Goal: Book appointment/travel/reservation

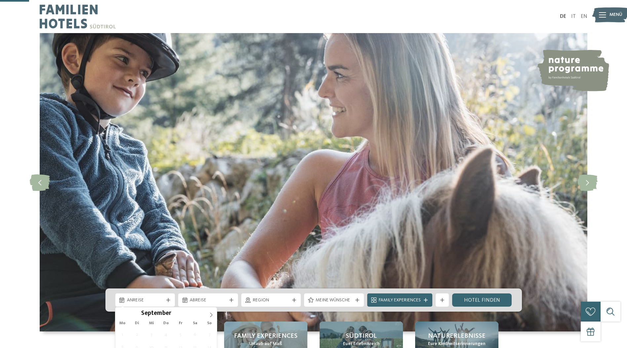
click at [154, 297] on span "Anreise" at bounding box center [145, 300] width 37 height 7
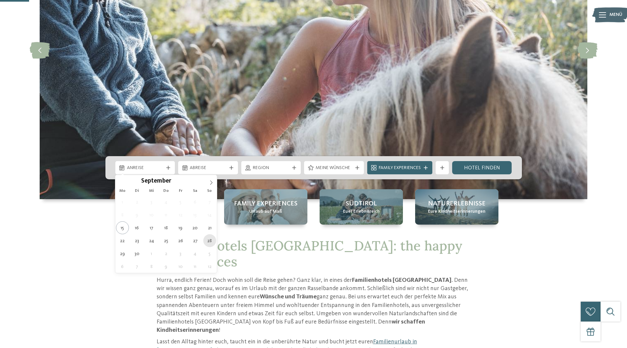
type div "[DATE]"
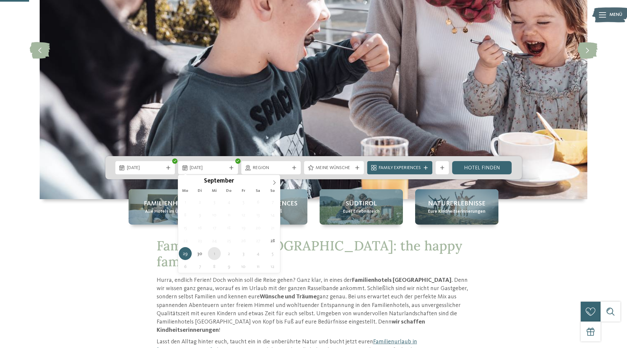
type div "[DATE]"
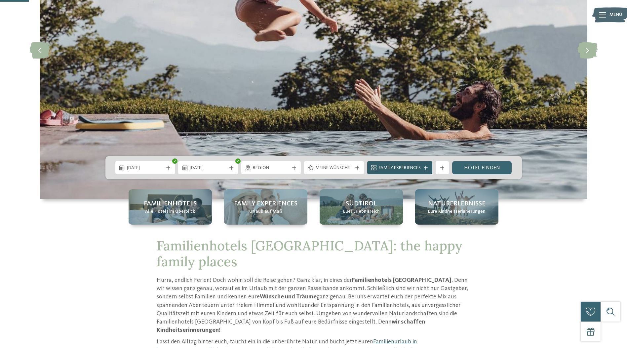
click at [425, 171] on div "Family Experiences" at bounding box center [399, 167] width 65 height 13
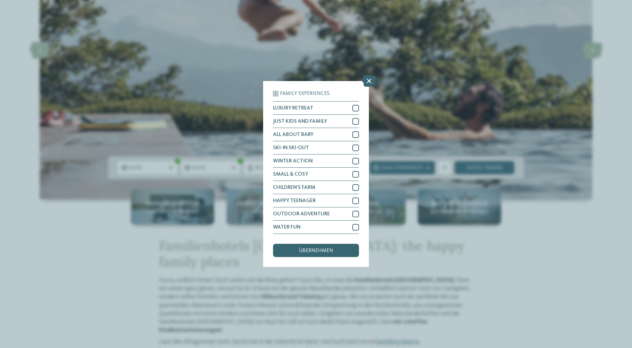
click at [368, 80] on icon at bounding box center [369, 81] width 14 height 12
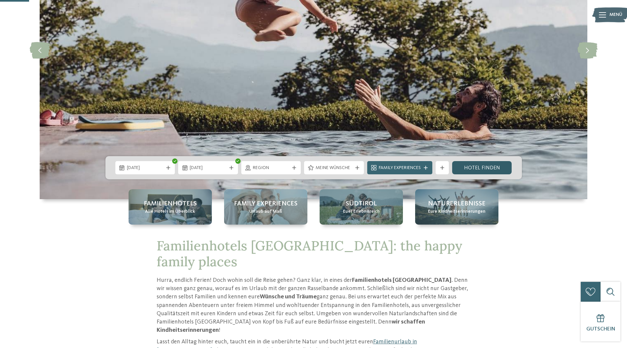
click at [476, 168] on link "Hotel finden" at bounding box center [482, 167] width 60 height 13
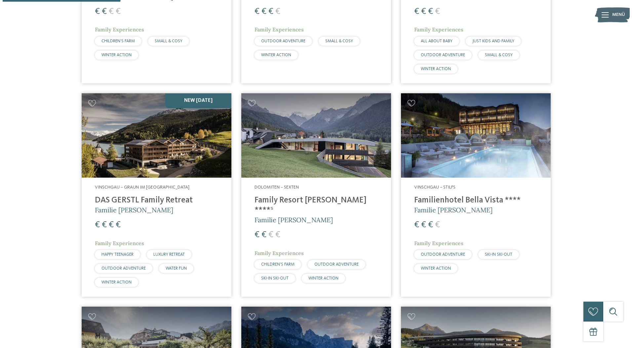
scroll to position [382, 0]
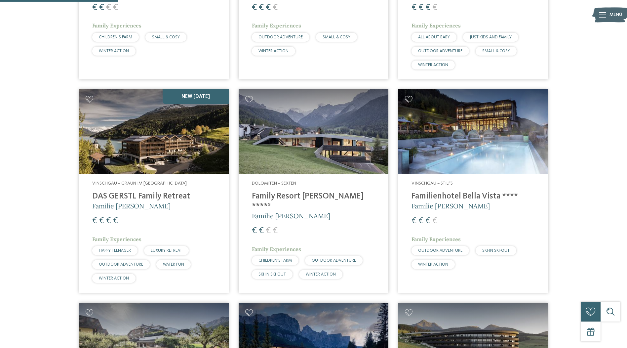
click at [327, 145] on img at bounding box center [314, 131] width 150 height 84
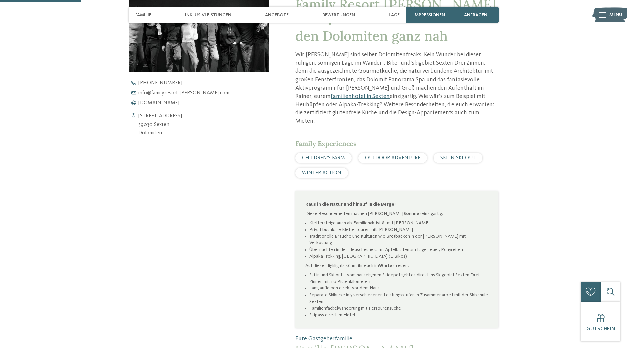
scroll to position [298, 0]
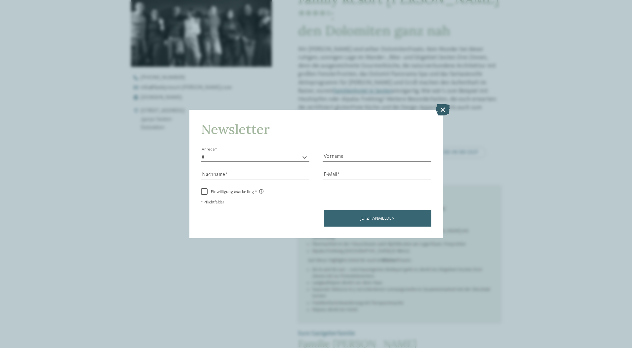
drag, startPoint x: 446, startPoint y: 111, endPoint x: 472, endPoint y: 117, distance: 26.6
click at [446, 111] on icon at bounding box center [443, 109] width 14 height 12
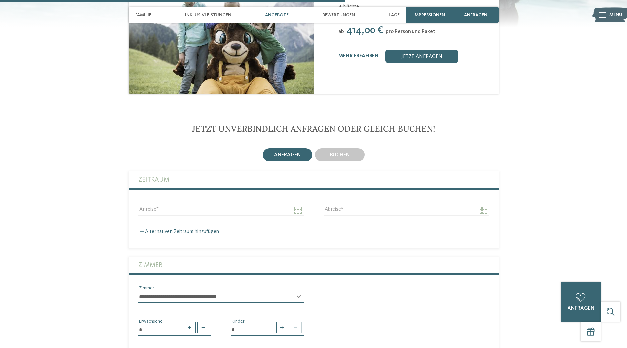
scroll to position [1091, 0]
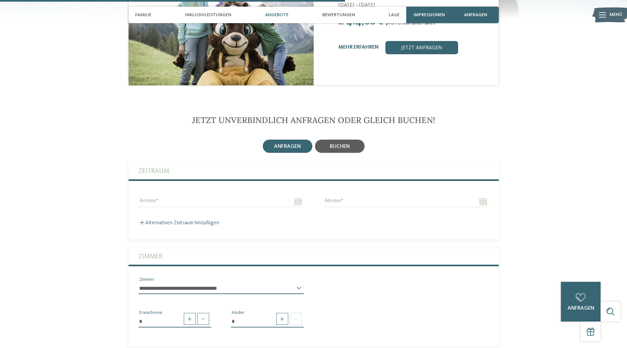
click at [335, 140] on div "buchen" at bounding box center [340, 146] width 50 height 13
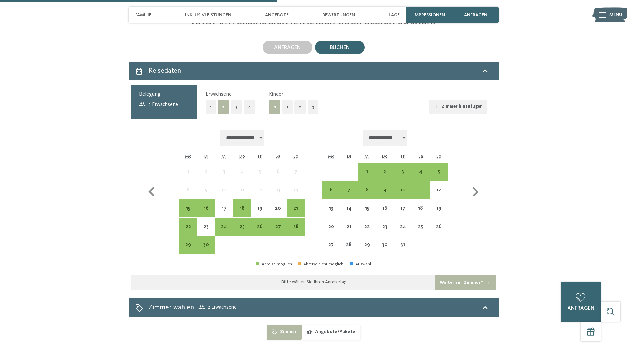
scroll to position [1190, 0]
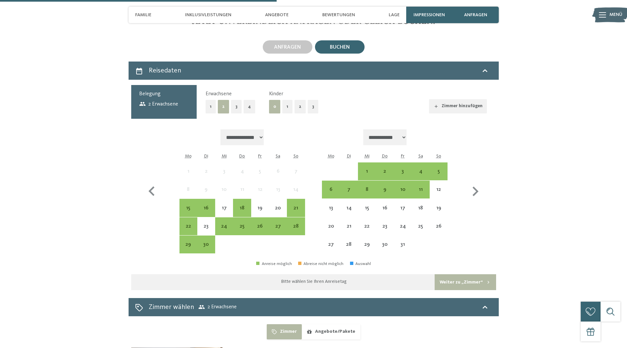
click at [212, 100] on button "1" at bounding box center [211, 107] width 10 height 14
click at [273, 100] on button "0" at bounding box center [274, 107] width 11 height 14
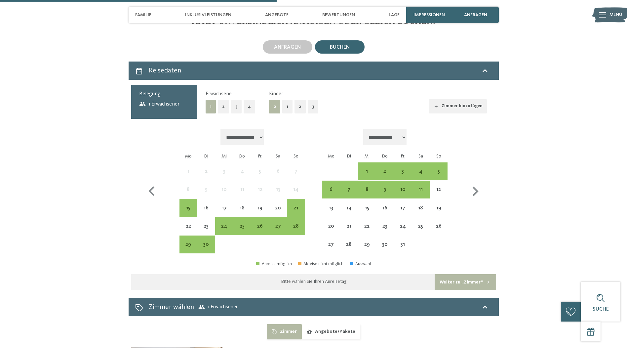
click at [286, 100] on button "1" at bounding box center [287, 107] width 10 height 14
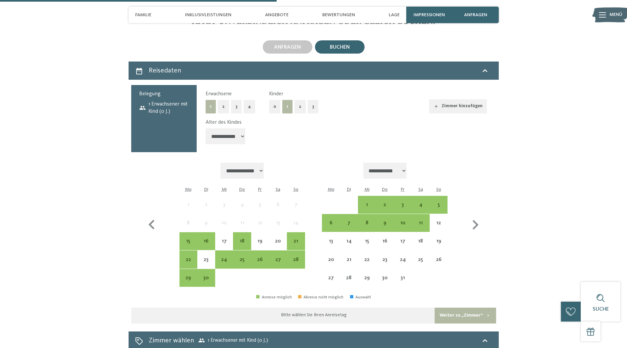
click at [249, 119] on div "**********" at bounding box center [346, 133] width 281 height 28
click at [242, 128] on select "**********" at bounding box center [226, 136] width 40 height 16
select select "*"
click at [206, 128] on select "**********" at bounding box center [226, 136] width 40 height 16
click at [296, 257] on div "28" at bounding box center [296, 265] width 17 height 17
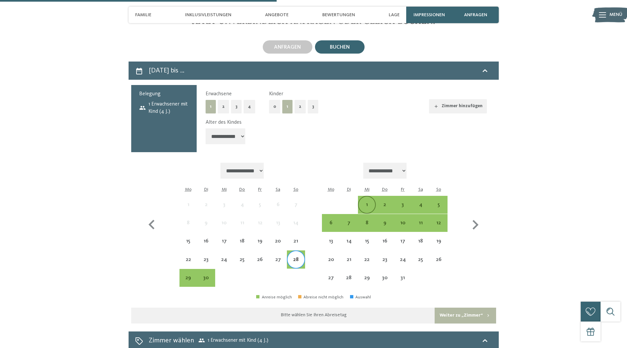
click at [367, 202] on div "1" at bounding box center [367, 210] width 17 height 17
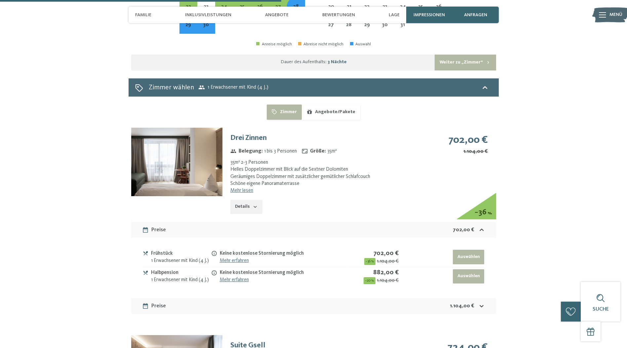
scroll to position [1455, 0]
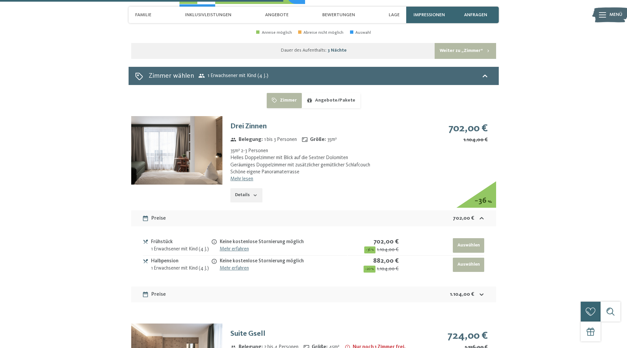
click at [343, 93] on button "Angebote/Pakete" at bounding box center [331, 100] width 59 height 15
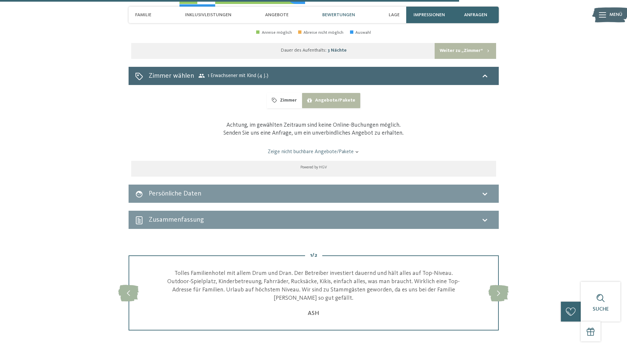
click at [291, 93] on button "Zimmer" at bounding box center [284, 100] width 35 height 15
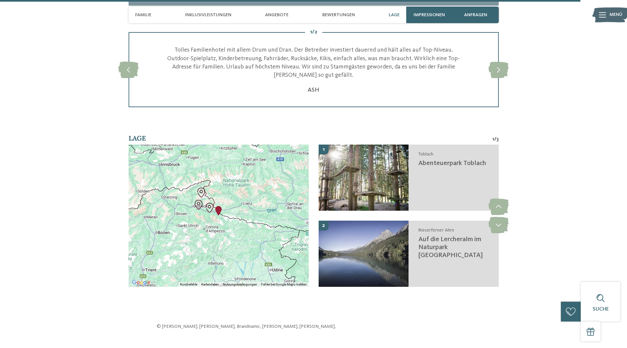
scroll to position [3140, 0]
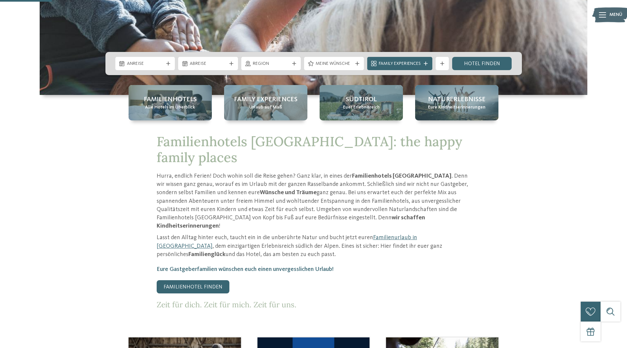
scroll to position [198, 0]
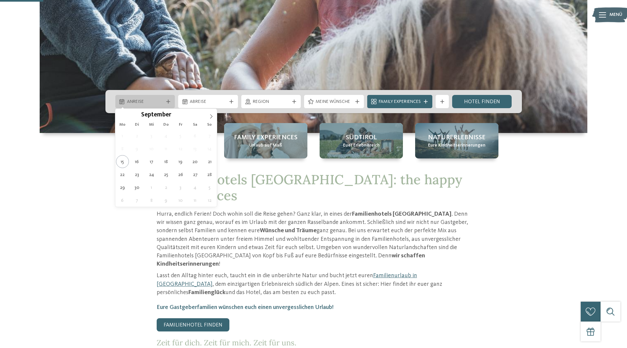
click at [145, 98] on div "Anreise" at bounding box center [145, 101] width 60 height 13
type div "[DATE]"
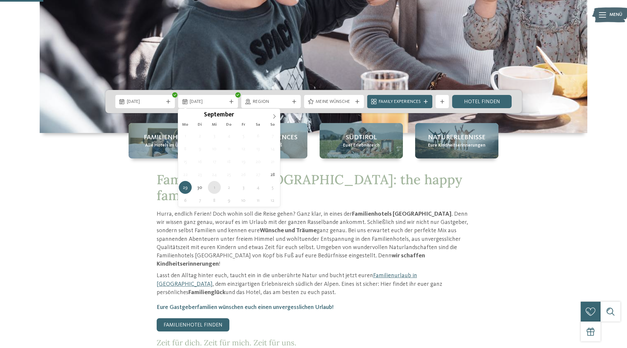
type div "[DATE]"
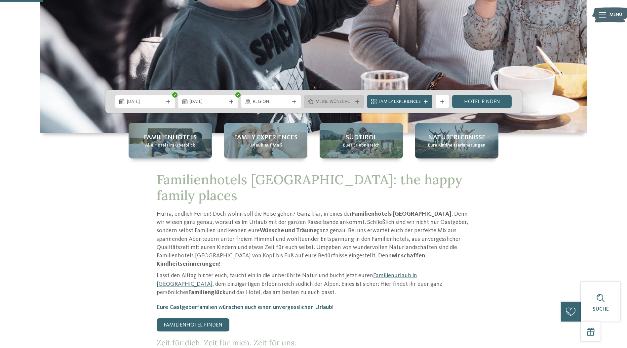
click at [358, 101] on icon at bounding box center [357, 102] width 4 height 4
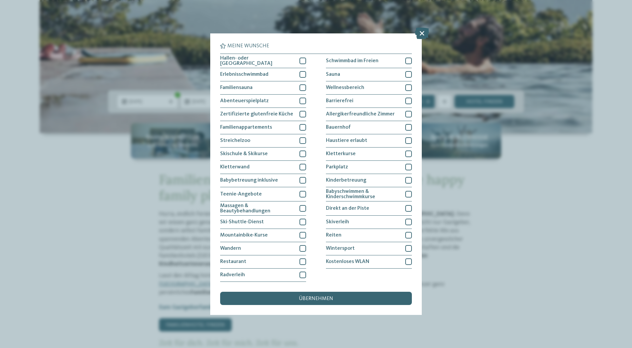
click at [419, 36] on icon at bounding box center [422, 33] width 14 height 12
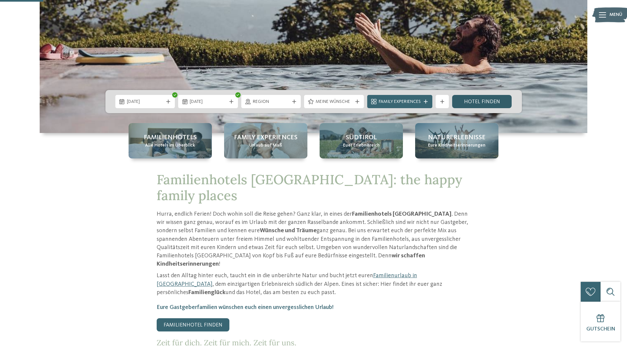
click at [482, 104] on link "Hotel finden" at bounding box center [482, 101] width 60 height 13
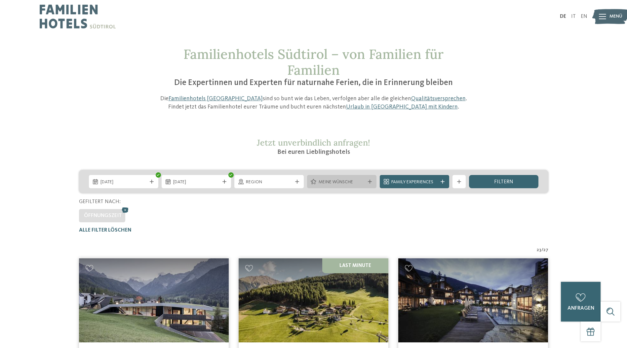
click at [349, 183] on span "Meine Wünsche" at bounding box center [342, 182] width 46 height 7
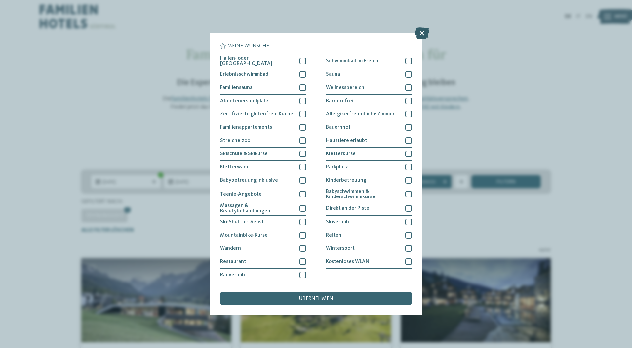
click at [421, 29] on icon at bounding box center [422, 33] width 14 height 12
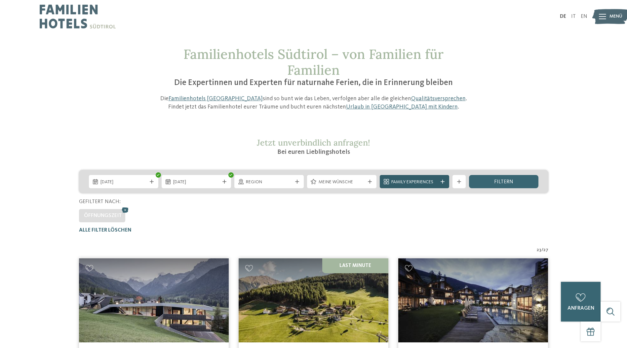
click at [425, 181] on span "Family Experiences" at bounding box center [414, 182] width 46 height 7
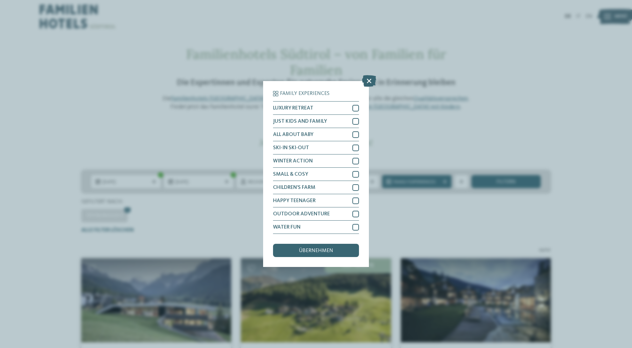
click at [367, 80] on icon at bounding box center [369, 81] width 14 height 12
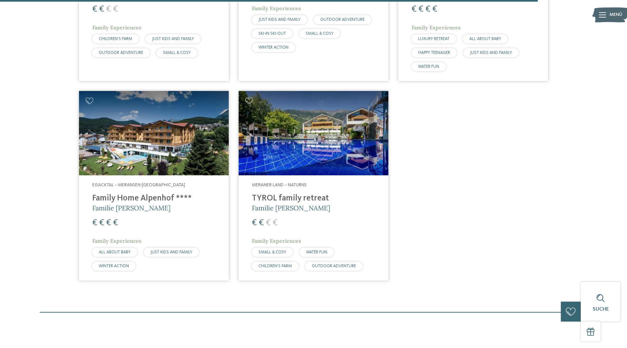
scroll to position [1719, 0]
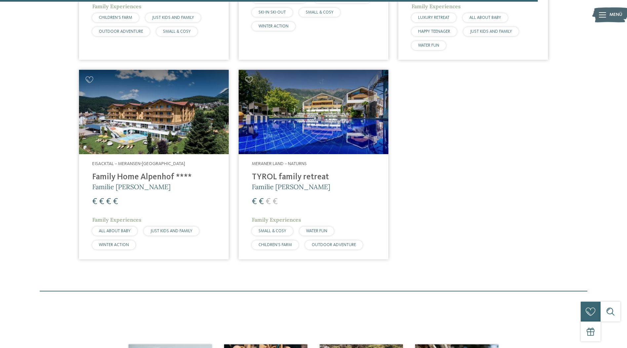
click at [318, 119] on img at bounding box center [314, 112] width 150 height 84
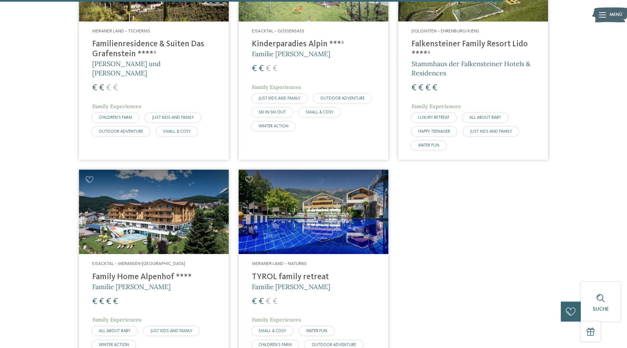
scroll to position [1620, 0]
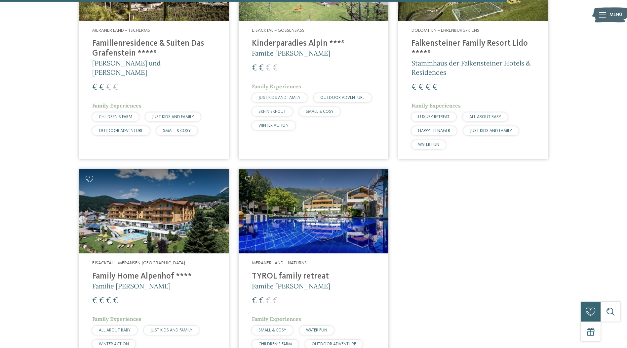
click at [173, 198] on img at bounding box center [154, 211] width 150 height 84
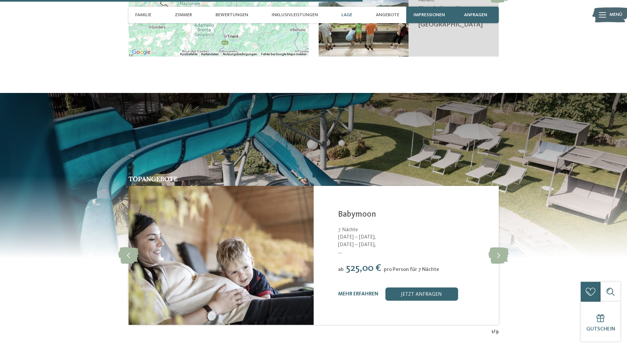
scroll to position [1322, 0]
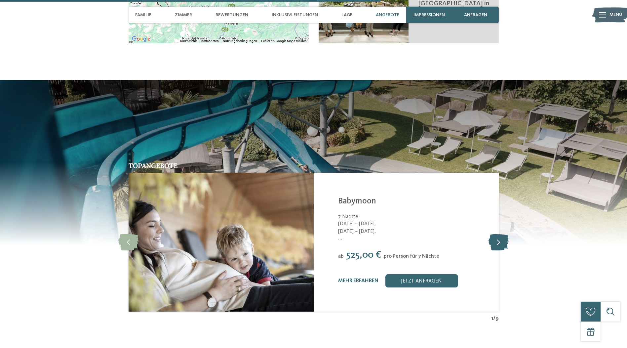
click at [499, 234] on icon at bounding box center [499, 242] width 20 height 17
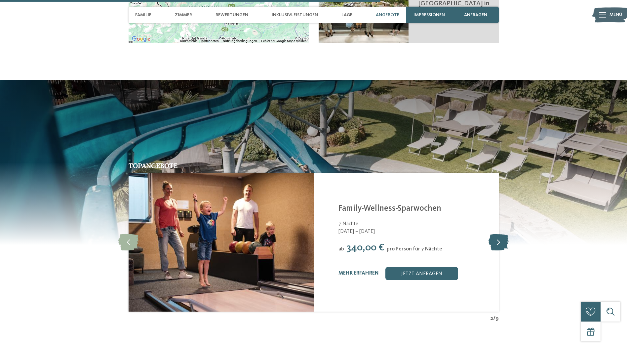
click at [499, 234] on icon at bounding box center [499, 242] width 20 height 17
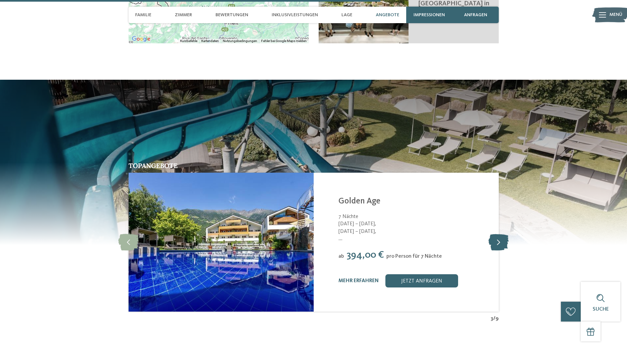
click at [499, 234] on icon at bounding box center [499, 242] width 20 height 17
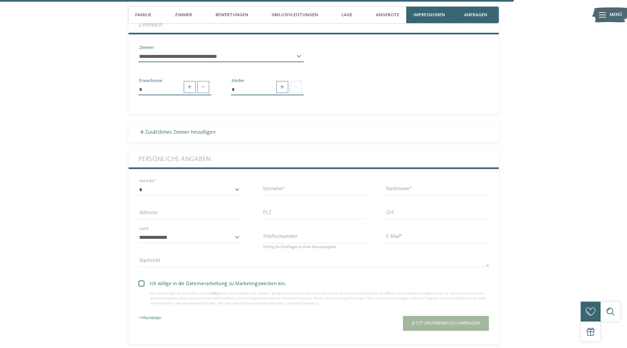
scroll to position [2016, 0]
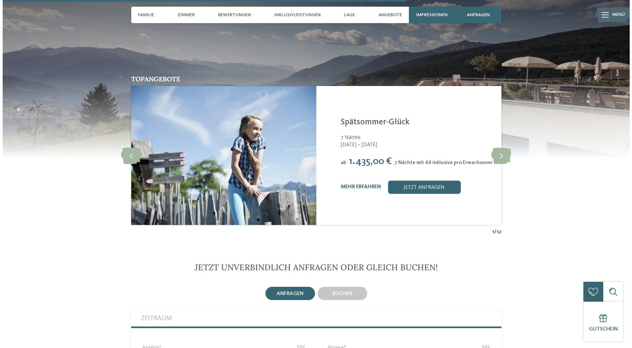
scroll to position [1388, 0]
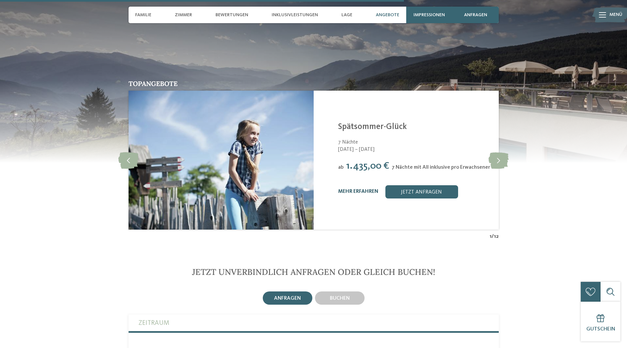
click at [369, 189] on link "mehr erfahren" at bounding box center [358, 191] width 40 height 5
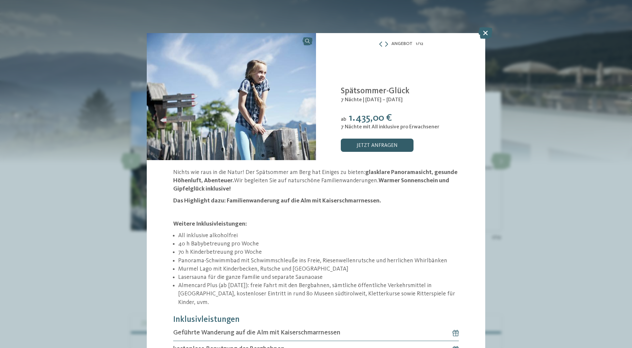
click at [374, 142] on link "jetzt anfragen" at bounding box center [377, 145] width 73 height 13
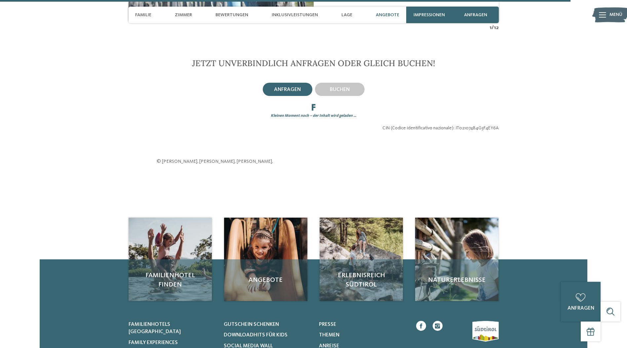
scroll to position [1625, 0]
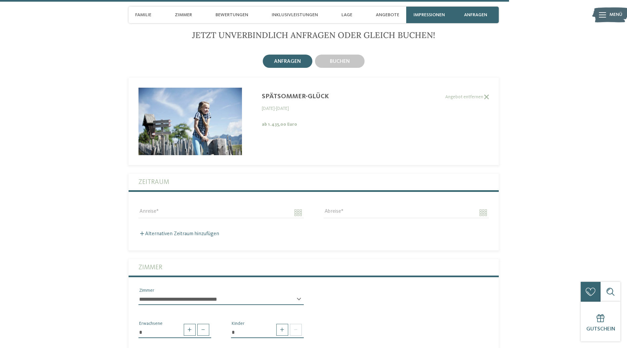
click at [184, 200] on div "Anreise" at bounding box center [221, 212] width 185 height 24
click at [143, 207] on input "Anreise" at bounding box center [221, 212] width 165 height 11
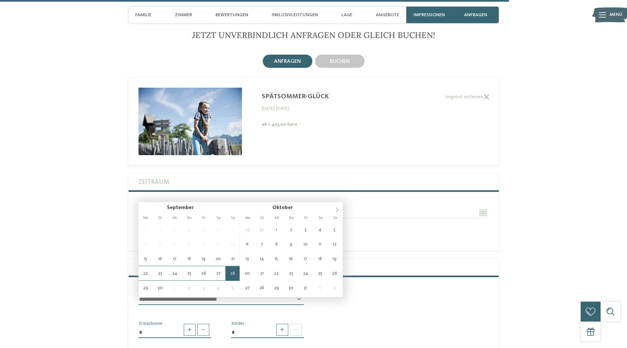
type input "**********"
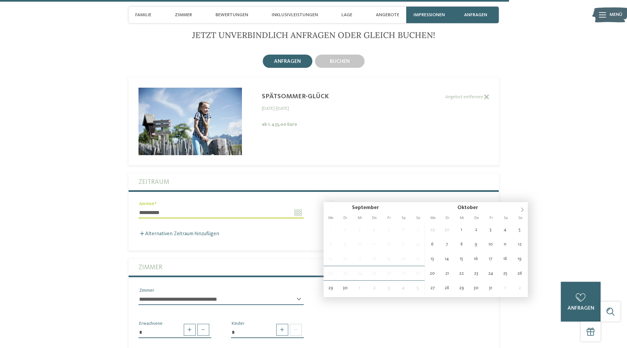
type input "**********"
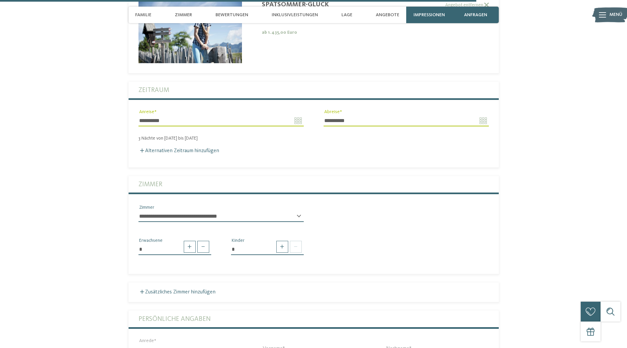
scroll to position [1724, 0]
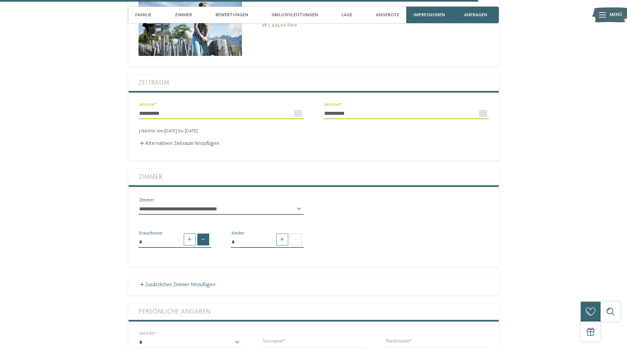
click at [204, 233] on span at bounding box center [203, 239] width 12 height 12
type input "*"
click at [287, 233] on span at bounding box center [282, 239] width 12 height 12
type input "*"
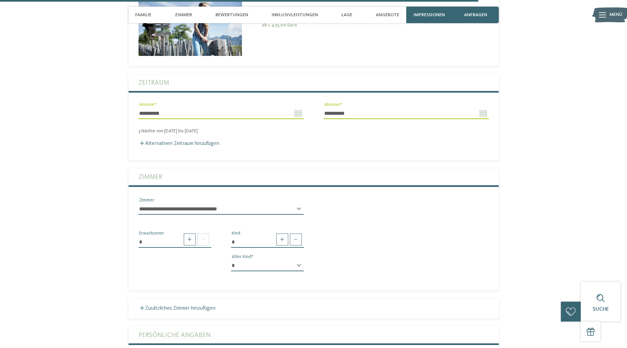
click at [281, 260] on select "* * * * * * * * * * * ** ** ** ** ** ** ** **" at bounding box center [267, 265] width 73 height 11
select select "*"
click at [231, 260] on select "* * * * * * * * * * * ** ** ** ** ** ** ** **" at bounding box center [267, 265] width 73 height 11
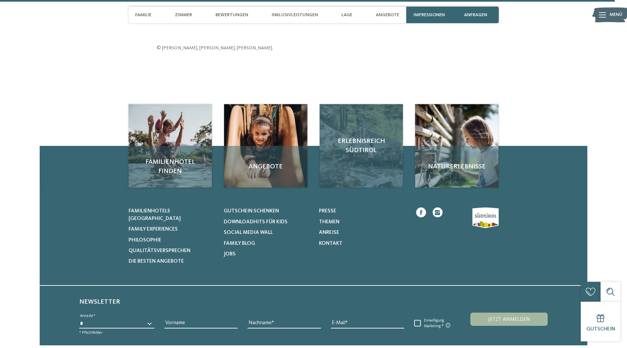
scroll to position [2284, 0]
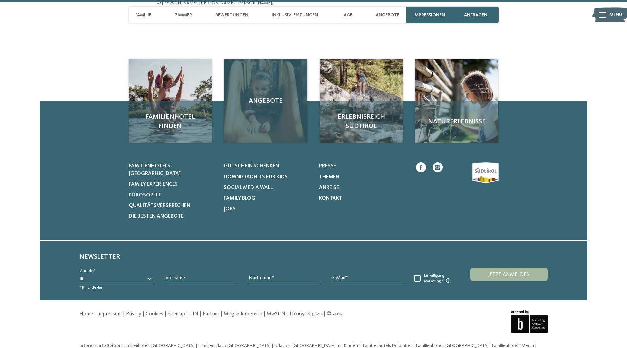
click at [277, 95] on div "Angebote" at bounding box center [265, 100] width 83 height 83
click at [263, 93] on div "Angebote" at bounding box center [265, 100] width 83 height 83
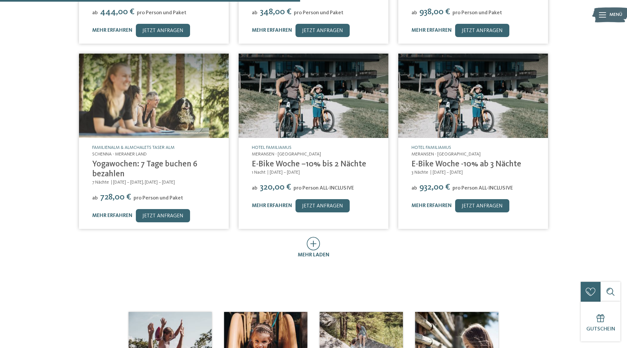
scroll to position [364, 0]
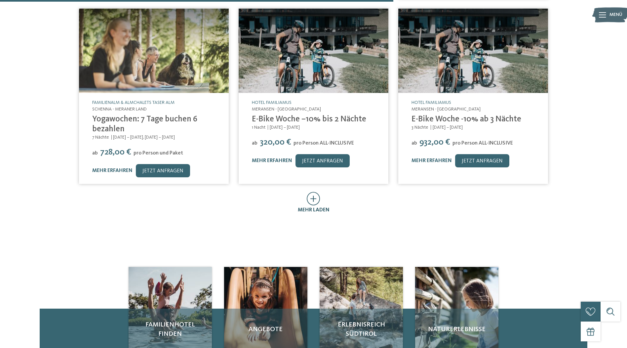
click at [316, 197] on icon at bounding box center [314, 199] width 14 height 14
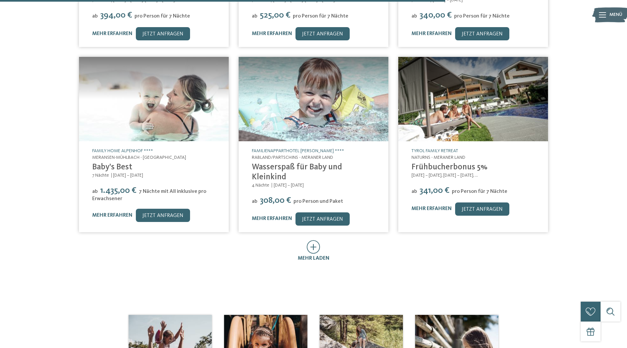
scroll to position [694, 0]
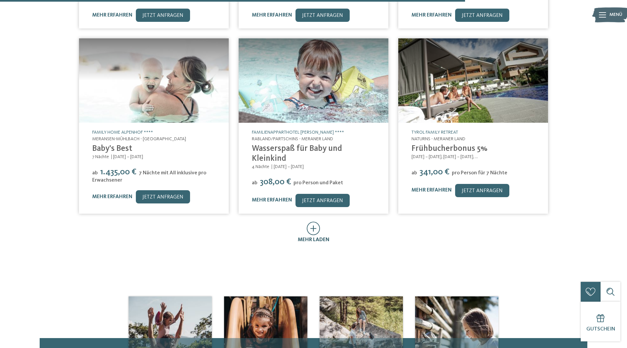
click at [316, 221] on icon at bounding box center [314, 228] width 14 height 14
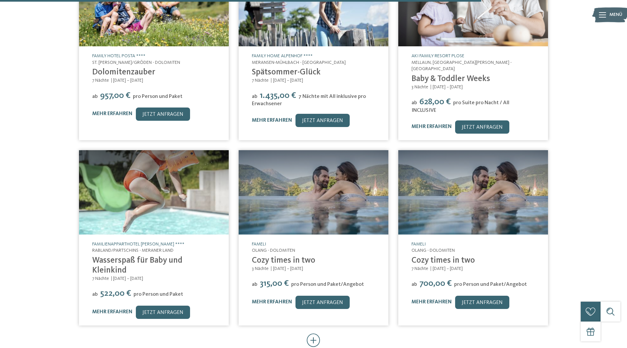
scroll to position [992, 0]
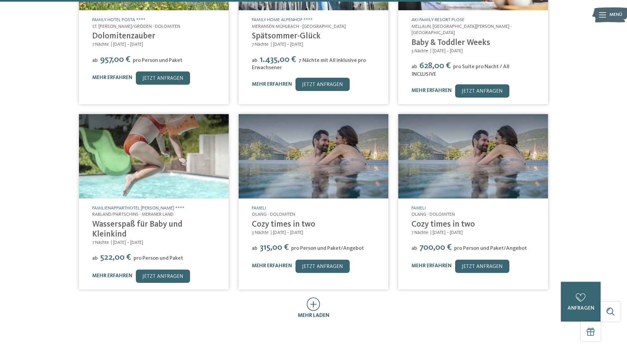
click at [315, 298] on div at bounding box center [314, 305] width 14 height 14
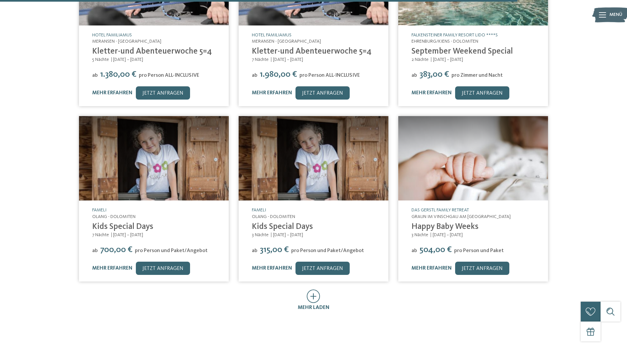
scroll to position [1355, 0]
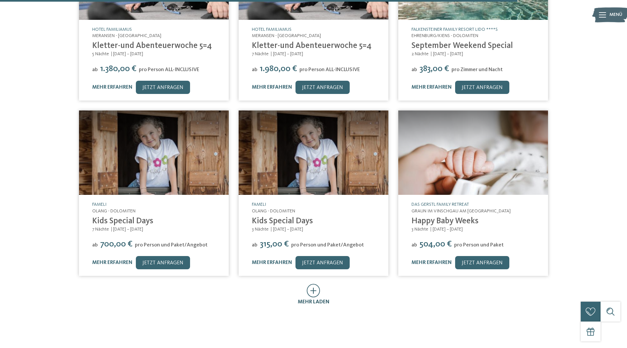
click at [313, 284] on icon at bounding box center [314, 291] width 14 height 14
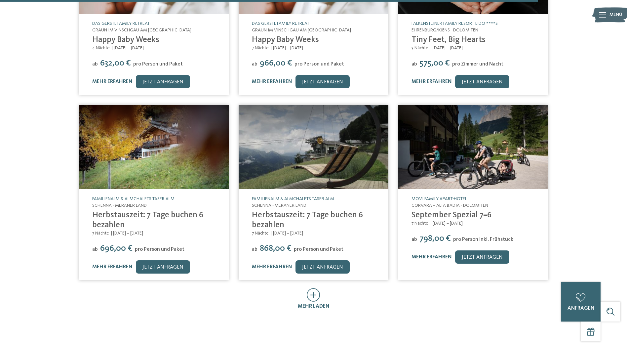
scroll to position [1719, 0]
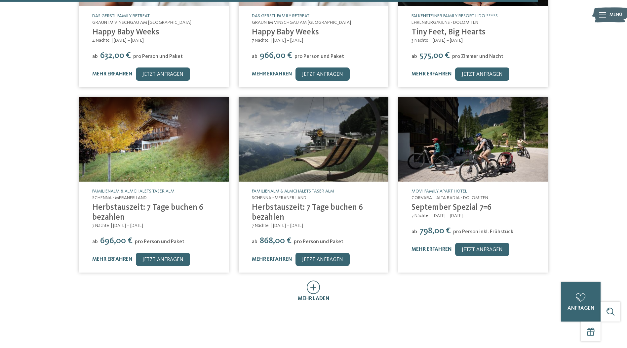
click at [313, 280] on icon at bounding box center [314, 287] width 14 height 14
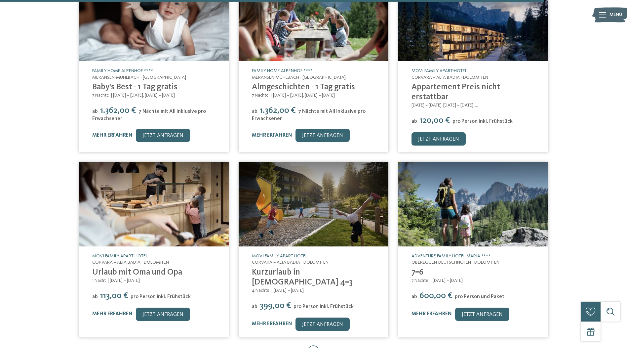
scroll to position [2050, 0]
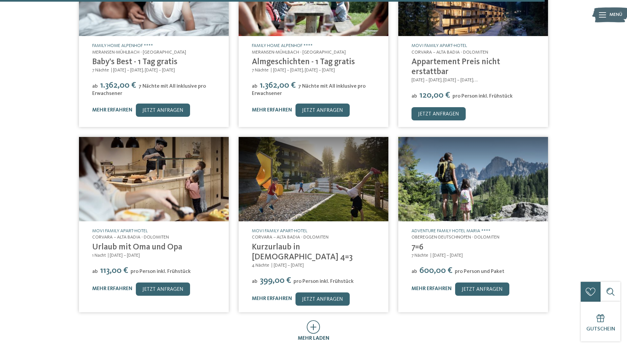
click at [320, 320] on div "mehr laden" at bounding box center [314, 330] width 32 height 21
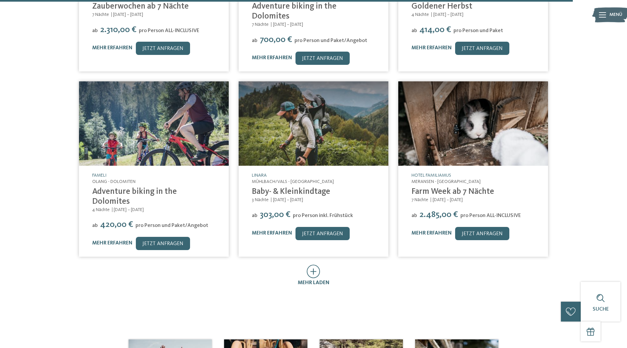
scroll to position [2479, 0]
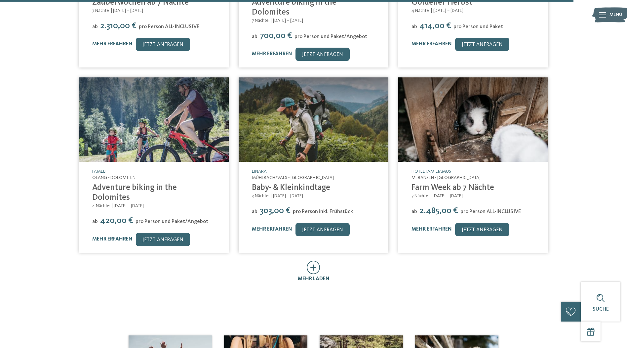
click at [314, 260] on icon at bounding box center [314, 267] width 14 height 14
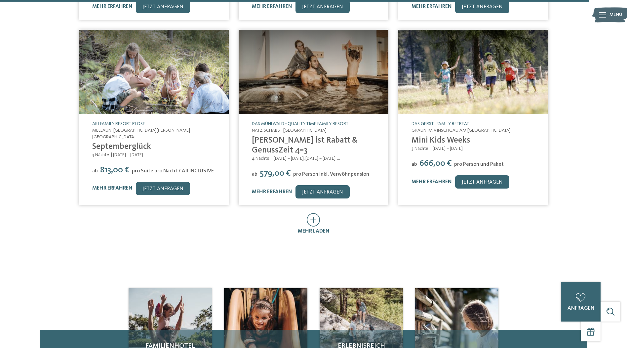
scroll to position [2876, 0]
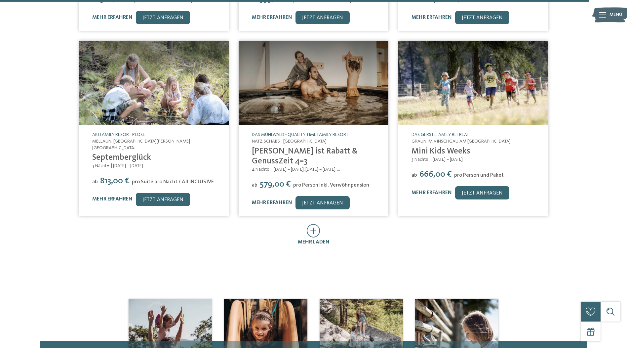
click at [261, 200] on link "mehr erfahren" at bounding box center [272, 202] width 40 height 5
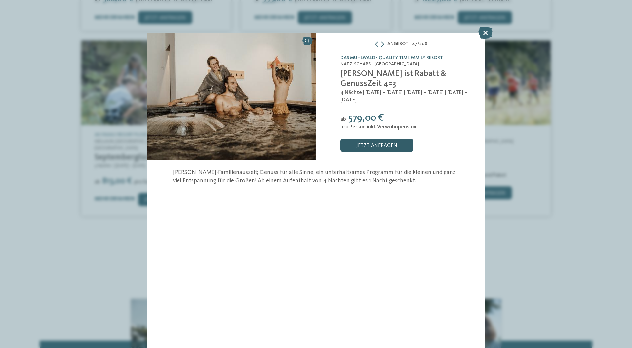
click at [378, 145] on link "jetzt anfragen" at bounding box center [376, 145] width 73 height 13
drag, startPoint x: 486, startPoint y: 33, endPoint x: 572, endPoint y: 93, distance: 104.3
click at [486, 33] on icon at bounding box center [485, 33] width 14 height 12
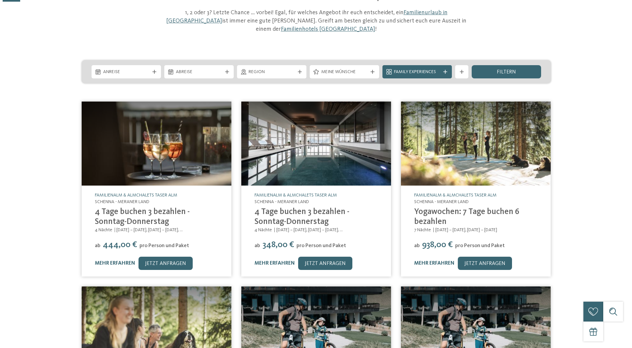
scroll to position [99, 0]
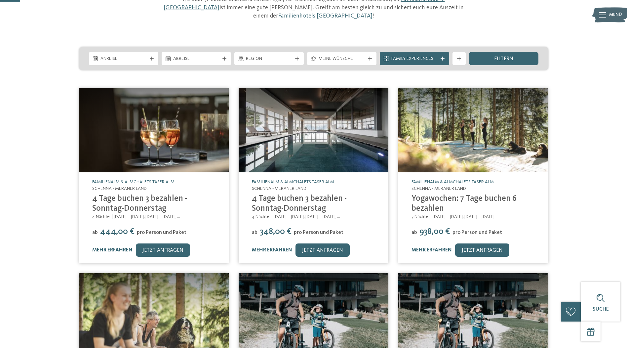
click at [141, 135] on img at bounding box center [154, 130] width 150 height 84
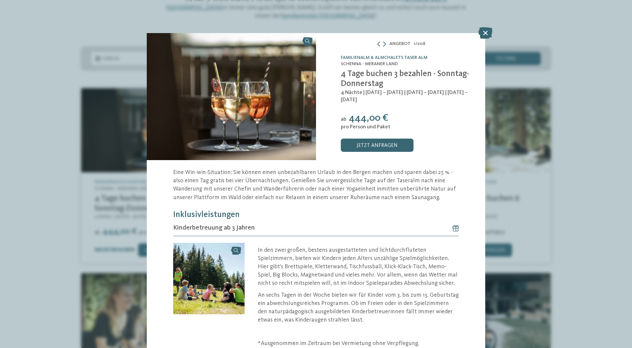
scroll to position [66, 0]
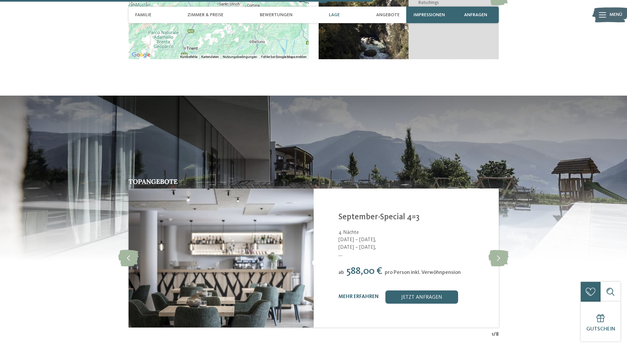
scroll to position [1378, 0]
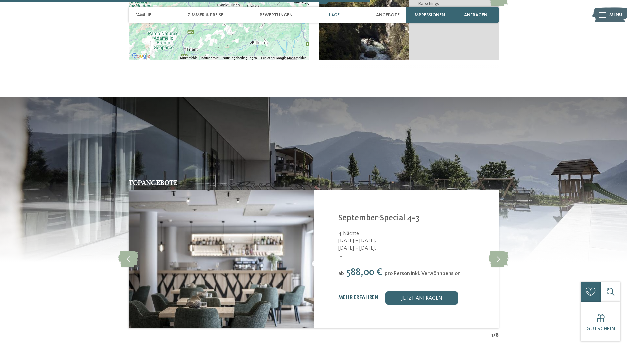
click at [360, 295] on link "mehr erfahren" at bounding box center [359, 297] width 40 height 5
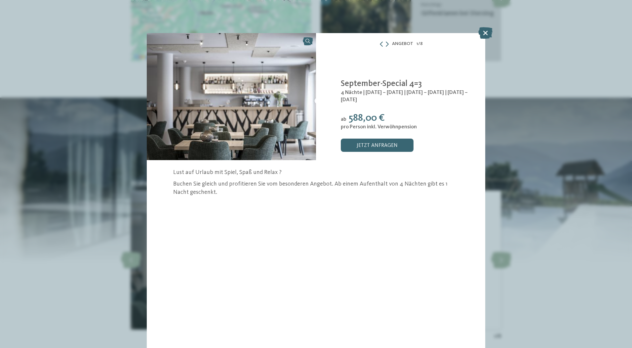
click at [274, 110] on img at bounding box center [231, 96] width 169 height 127
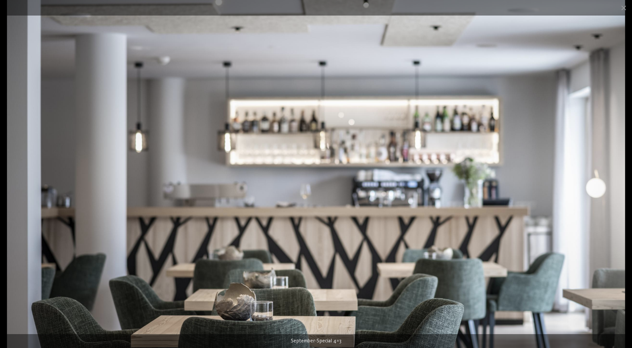
click at [602, 181] on img at bounding box center [316, 174] width 618 height 348
click at [370, 158] on img at bounding box center [316, 174] width 618 height 348
click at [390, 34] on img at bounding box center [316, 174] width 618 height 348
click at [621, 6] on span at bounding box center [624, 8] width 17 height 16
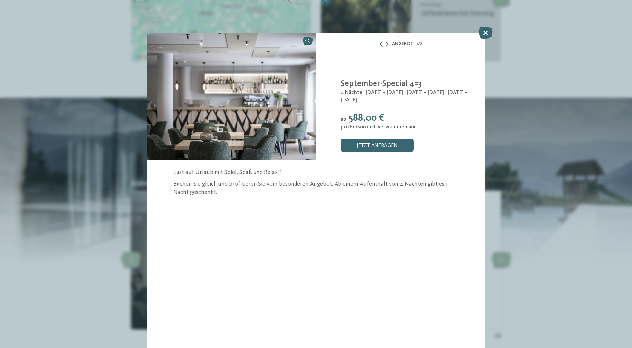
click at [387, 43] on icon at bounding box center [387, 43] width 3 height 5
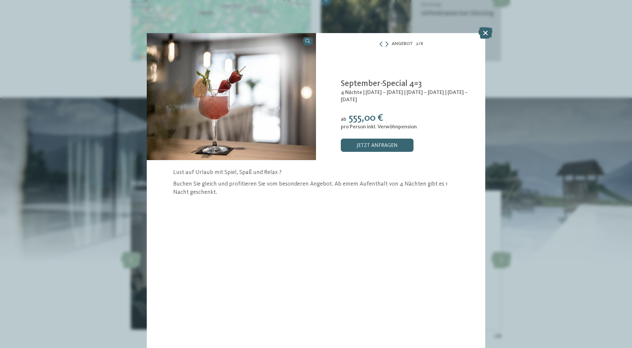
click at [387, 43] on icon at bounding box center [386, 43] width 3 height 5
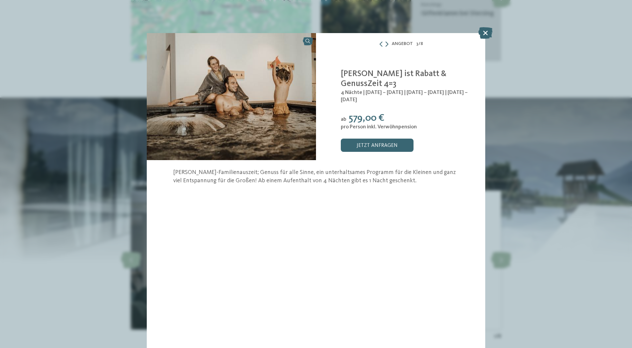
click at [387, 43] on icon at bounding box center [386, 43] width 3 height 5
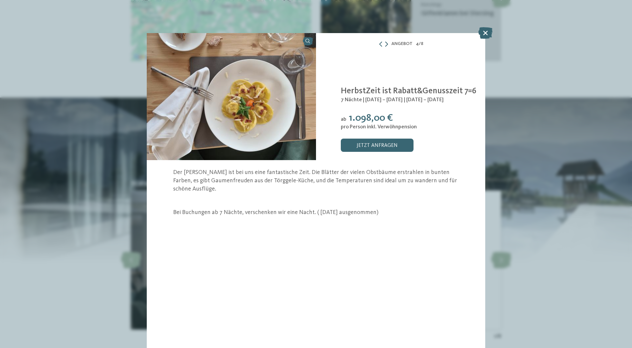
click at [387, 43] on icon at bounding box center [386, 43] width 3 height 5
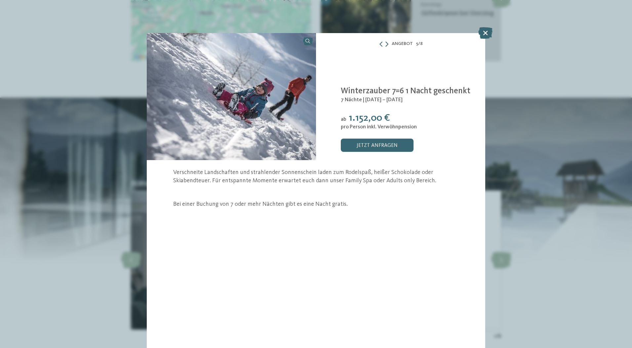
click at [387, 43] on icon at bounding box center [386, 43] width 3 height 5
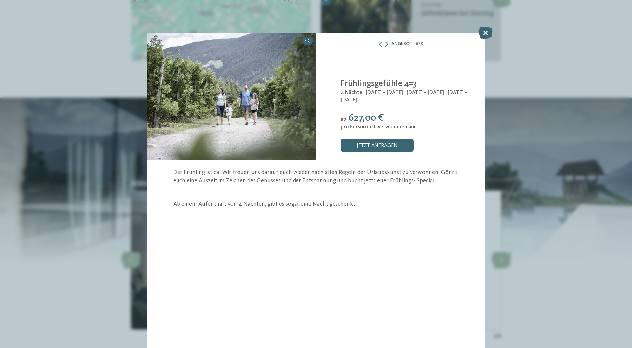
click at [387, 42] on icon at bounding box center [386, 43] width 3 height 5
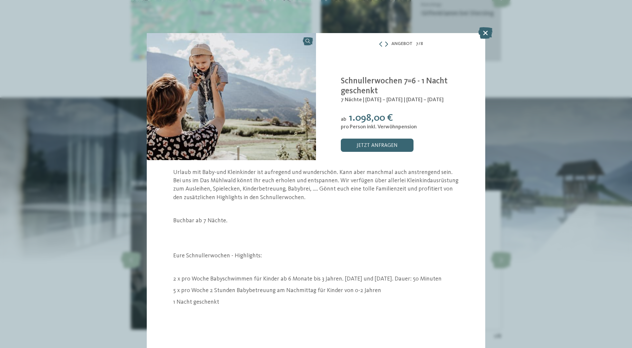
click at [386, 43] on icon at bounding box center [386, 43] width 3 height 5
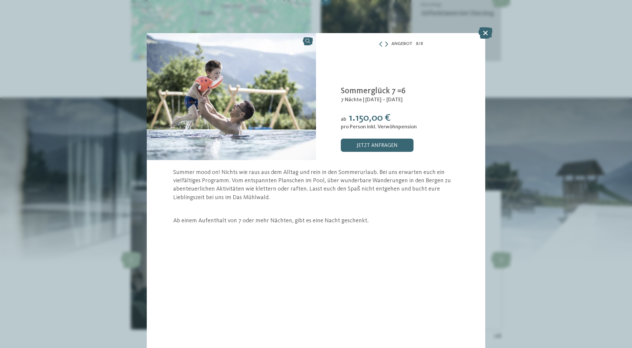
click at [386, 43] on icon at bounding box center [386, 43] width 3 height 5
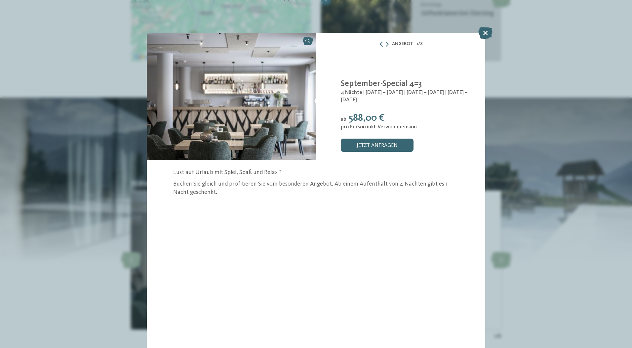
click at [386, 43] on icon at bounding box center [387, 43] width 3 height 5
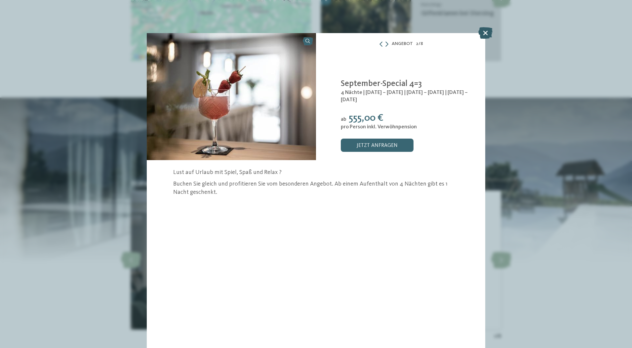
click at [487, 32] on icon at bounding box center [485, 33] width 14 height 12
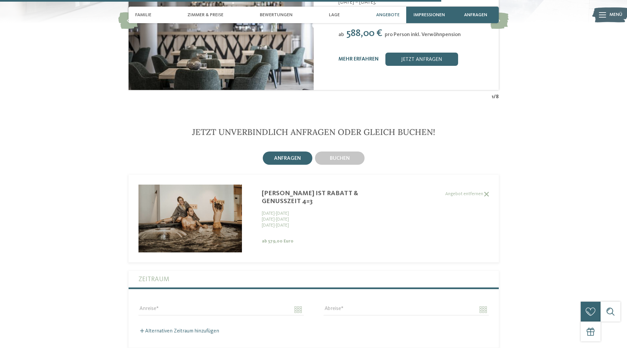
scroll to position [1642, 0]
